Goal: Obtain resource: Obtain resource

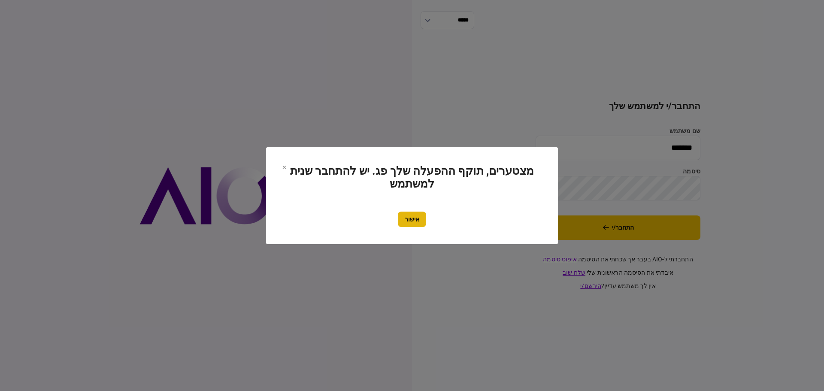
click at [414, 221] on button "אישור" at bounding box center [412, 219] width 28 height 15
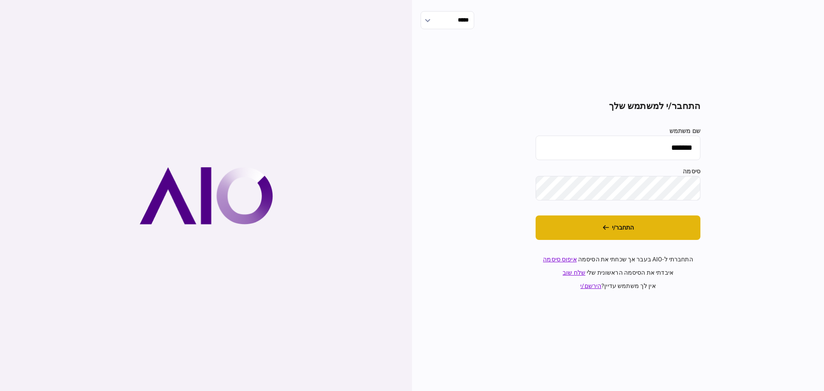
click at [599, 232] on button "התחבר/י" at bounding box center [618, 227] width 165 height 24
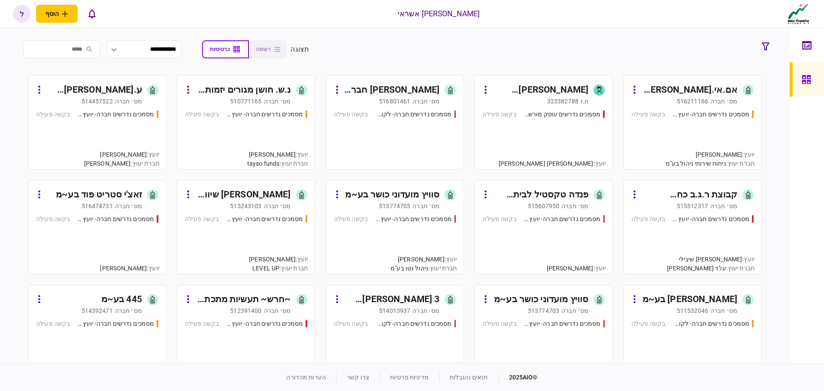
click at [700, 119] on div "מסמכים נדרשים חברה- יועץ - תהליך חברה בקשה פעילה" at bounding box center [692, 136] width 122 height 52
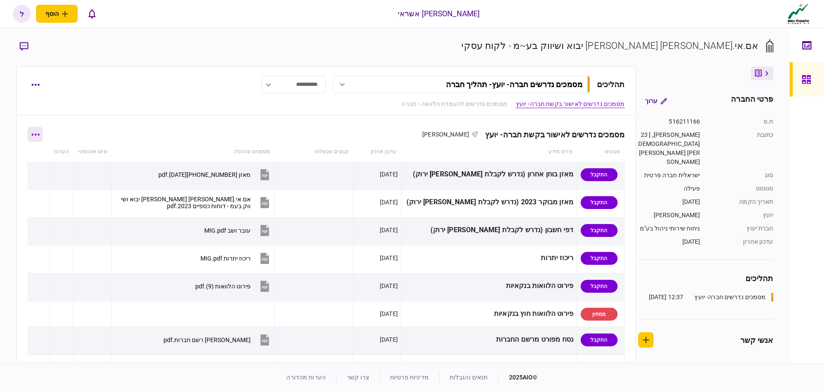
click at [38, 134] on icon "button" at bounding box center [35, 134] width 8 height 2
click at [52, 211] on span "הורד מסמכים" at bounding box center [47, 208] width 39 height 10
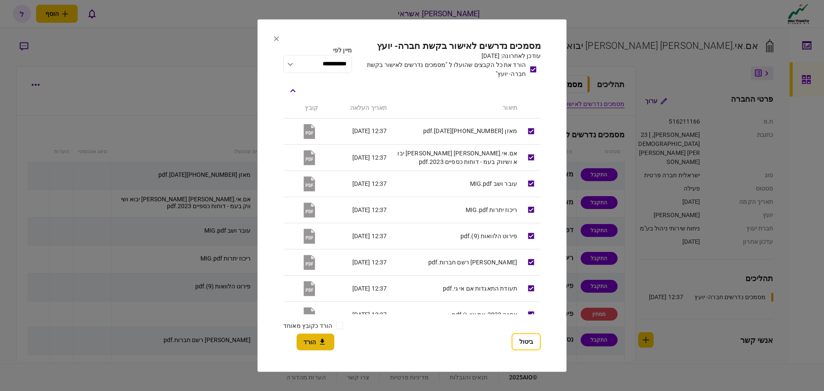
click at [318, 339] on icon "button" at bounding box center [322, 342] width 10 height 8
